Goal: Transaction & Acquisition: Purchase product/service

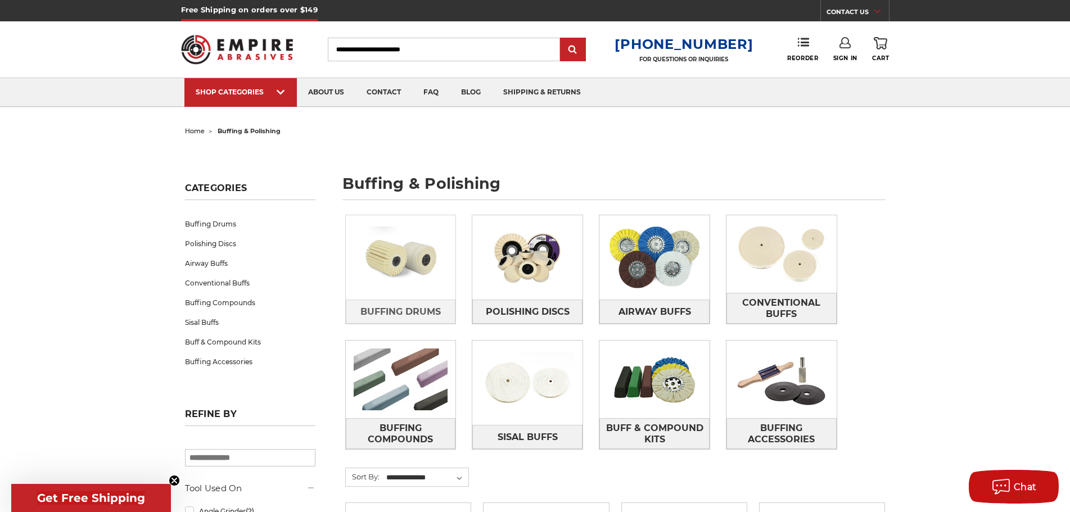
click at [384, 253] on img at bounding box center [401, 258] width 110 height 78
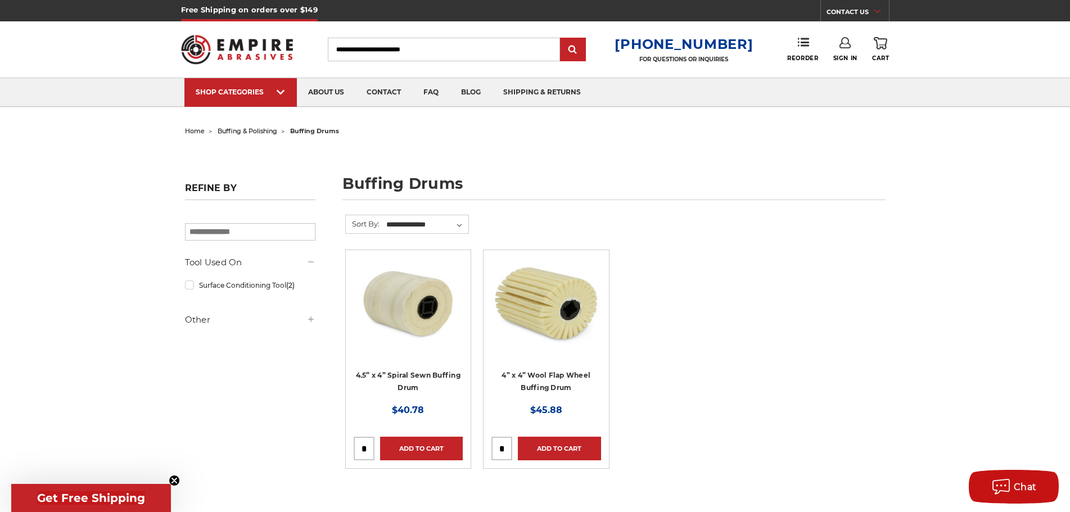
click at [400, 302] on img at bounding box center [408, 303] width 109 height 90
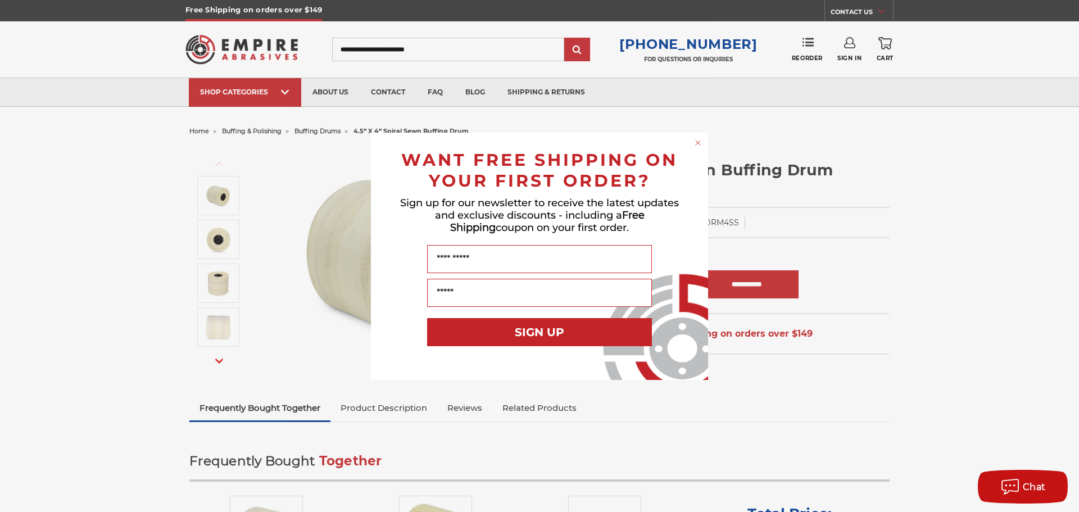
click at [698, 141] on circle "Close dialog" at bounding box center [698, 142] width 11 height 11
